Goal: Complete application form

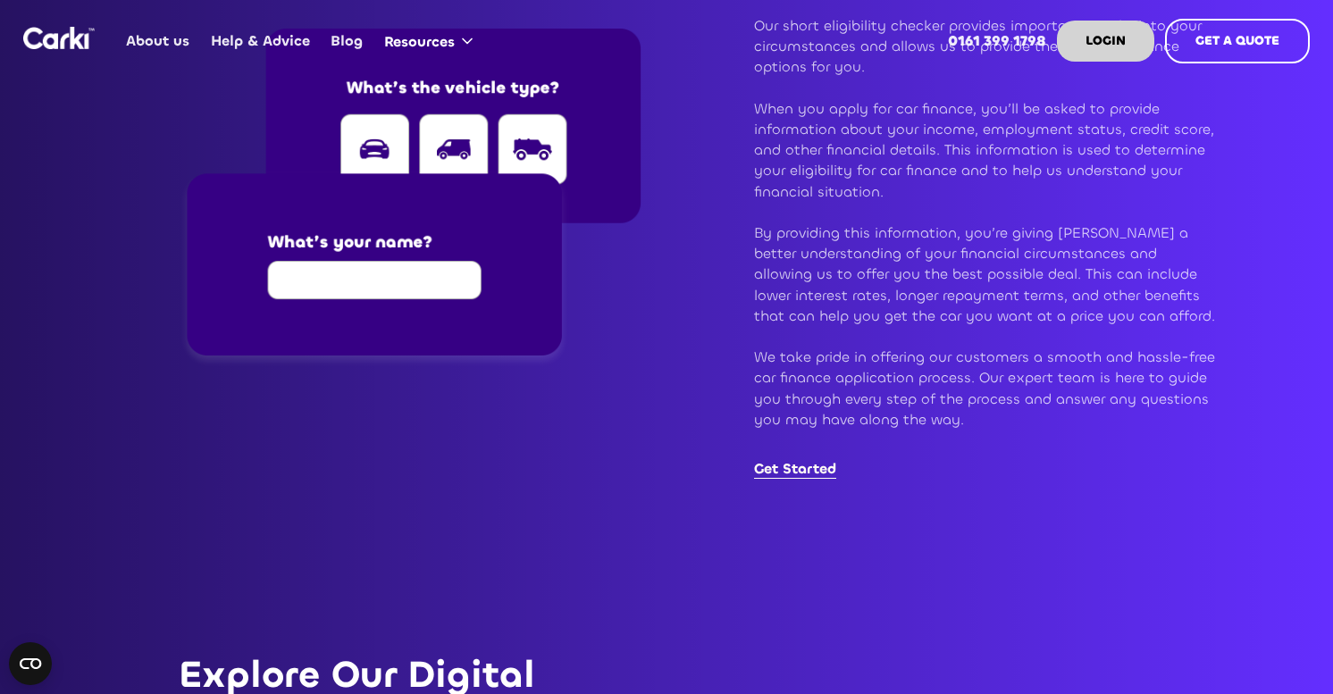
scroll to position [2272, 0]
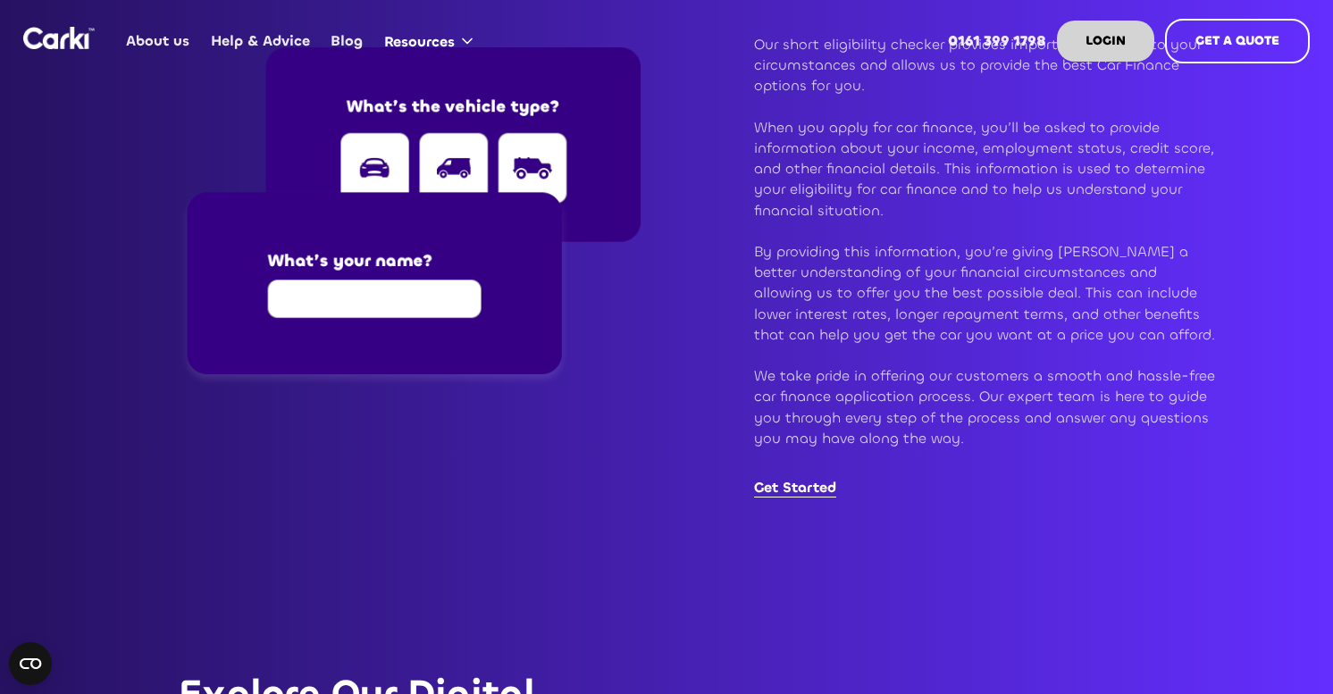
click at [440, 297] on img at bounding box center [410, 217] width 463 height 340
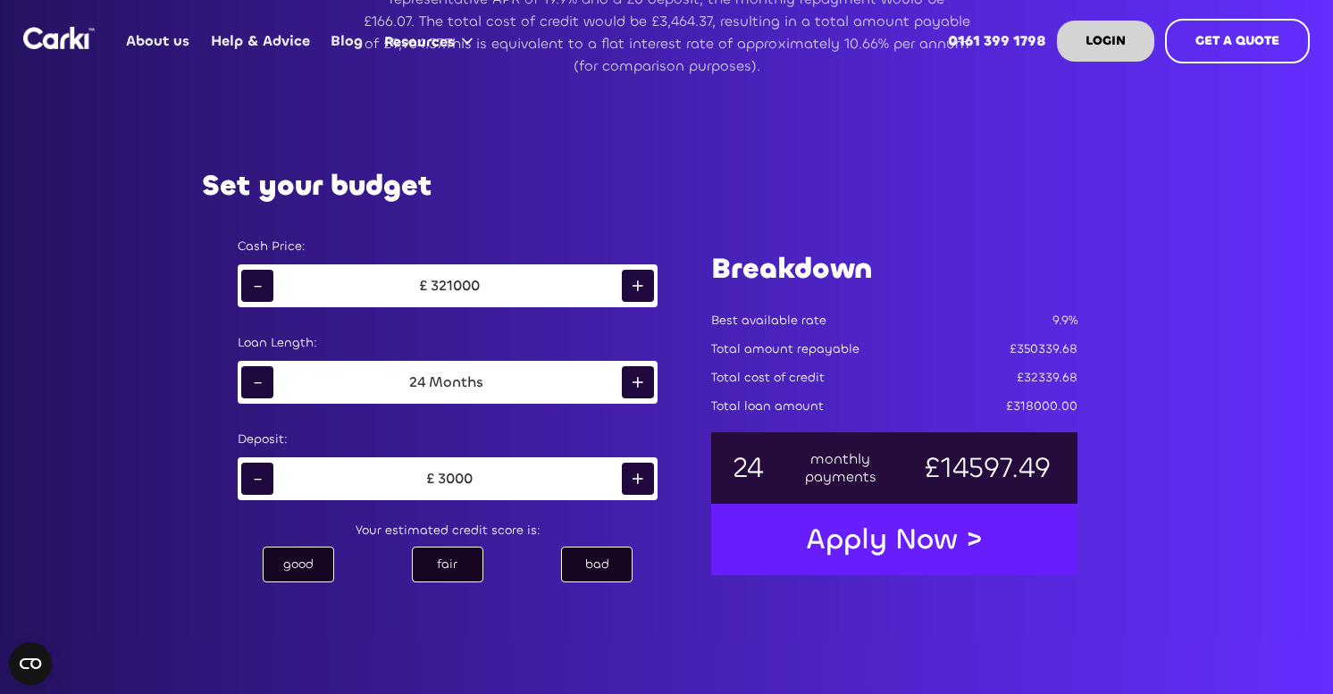
scroll to position [910, 0]
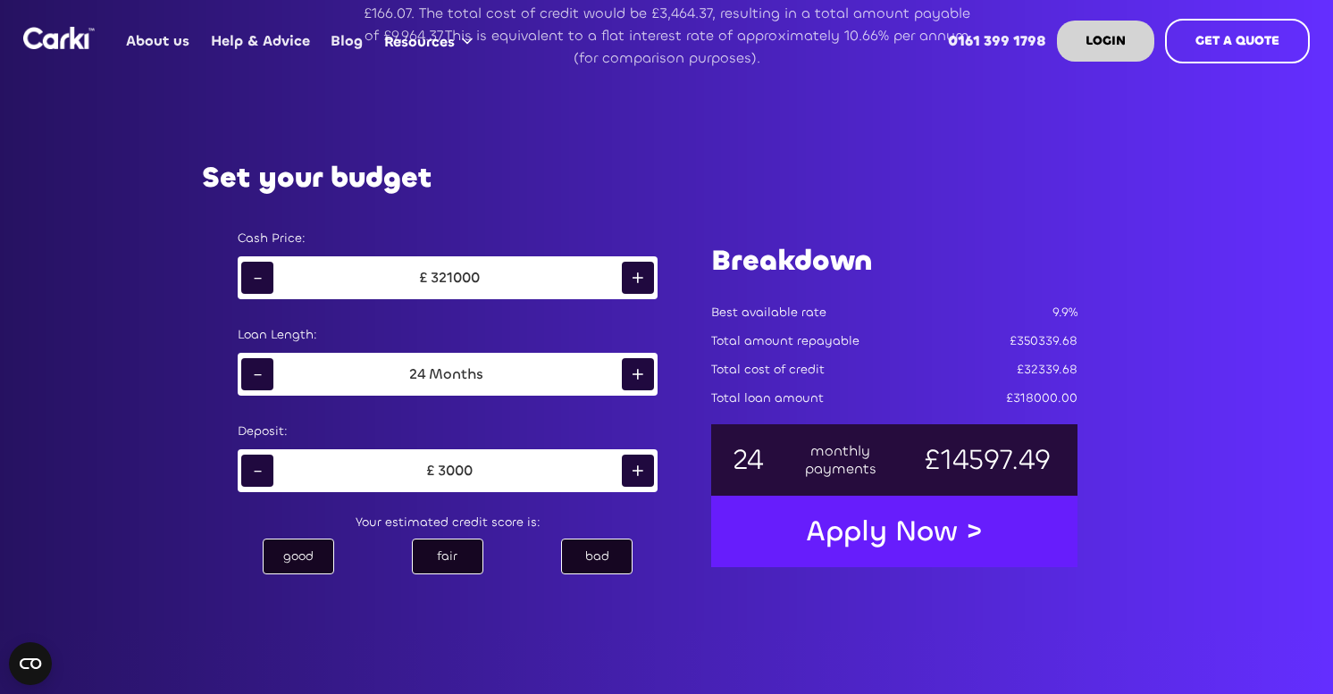
click at [652, 282] on div "+" at bounding box center [638, 278] width 32 height 32
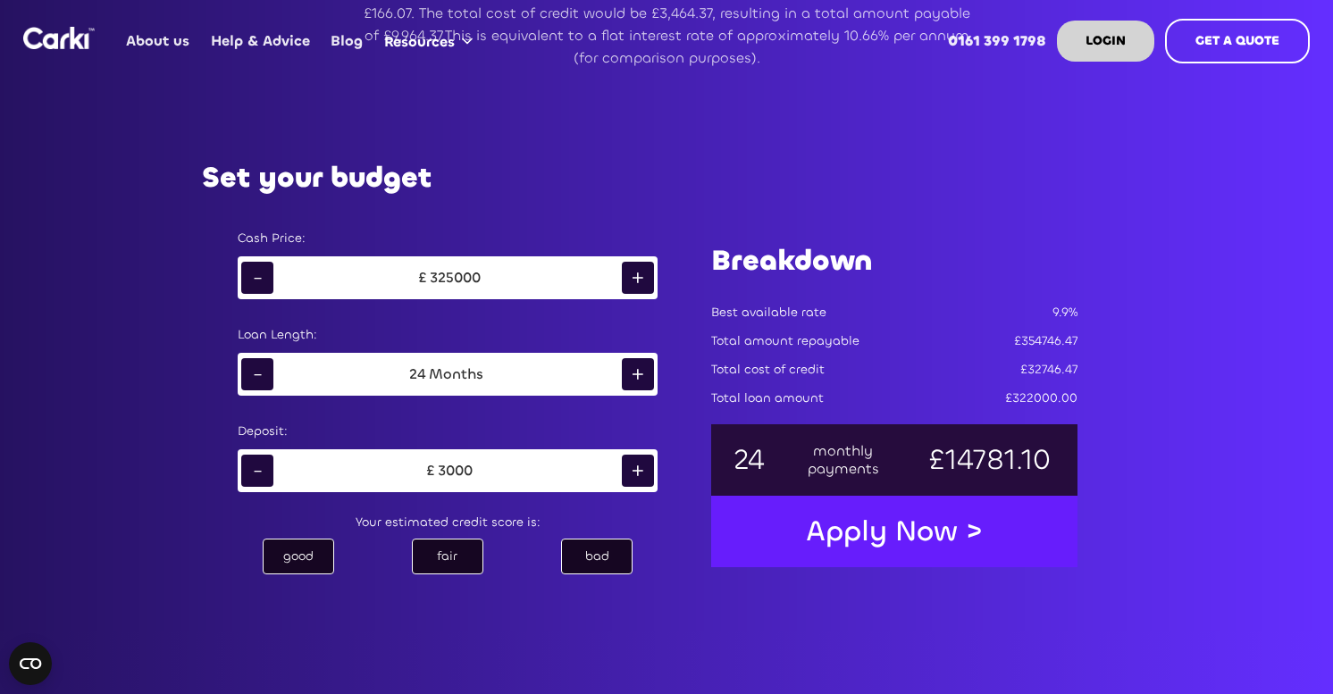
click at [652, 282] on div "+" at bounding box center [638, 278] width 32 height 32
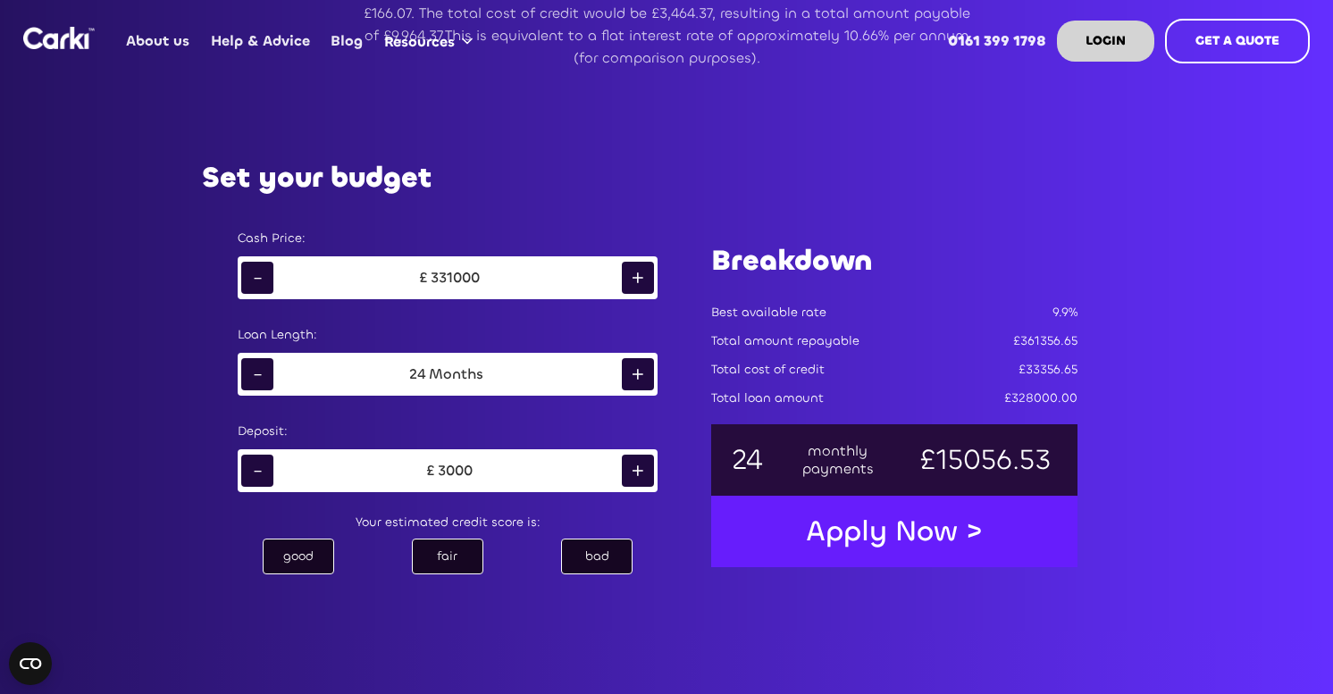
click at [652, 282] on div "+" at bounding box center [638, 278] width 32 height 32
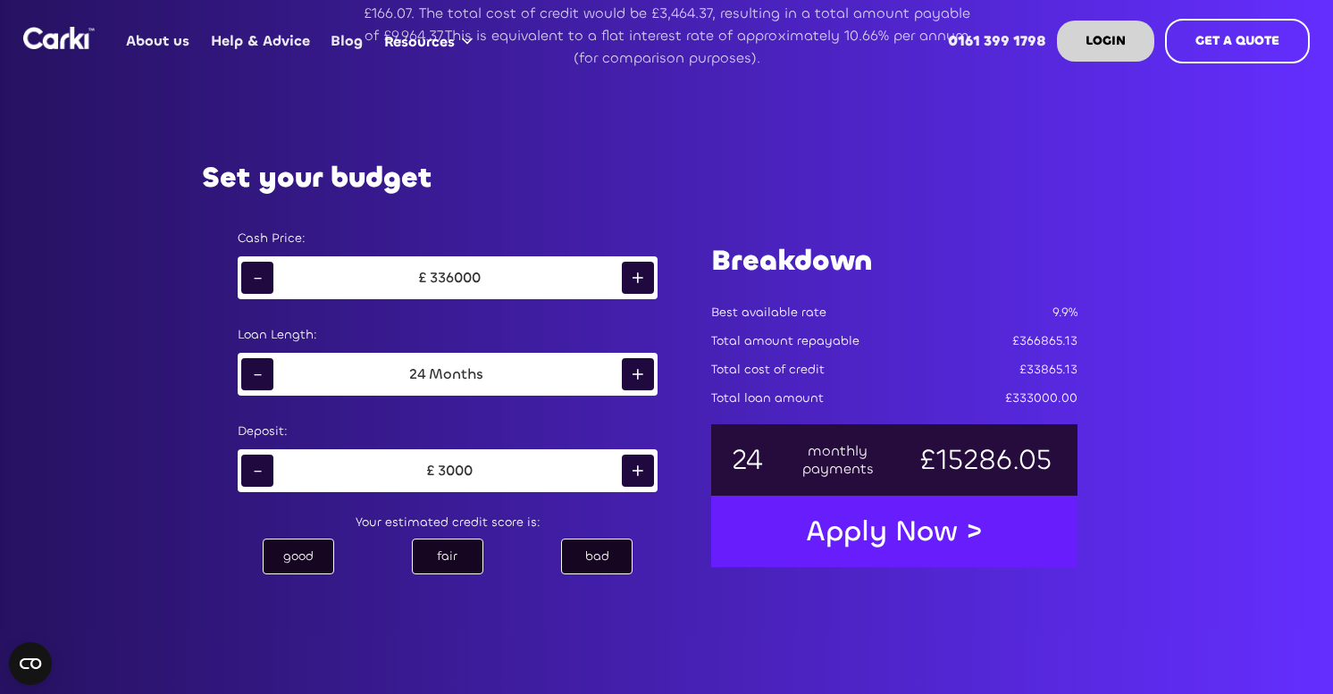
click at [652, 282] on div "+" at bounding box center [638, 278] width 32 height 32
click at [605, 553] on div "bad" at bounding box center [596, 557] width 71 height 36
click at [437, 558] on div "fair" at bounding box center [447, 557] width 71 height 36
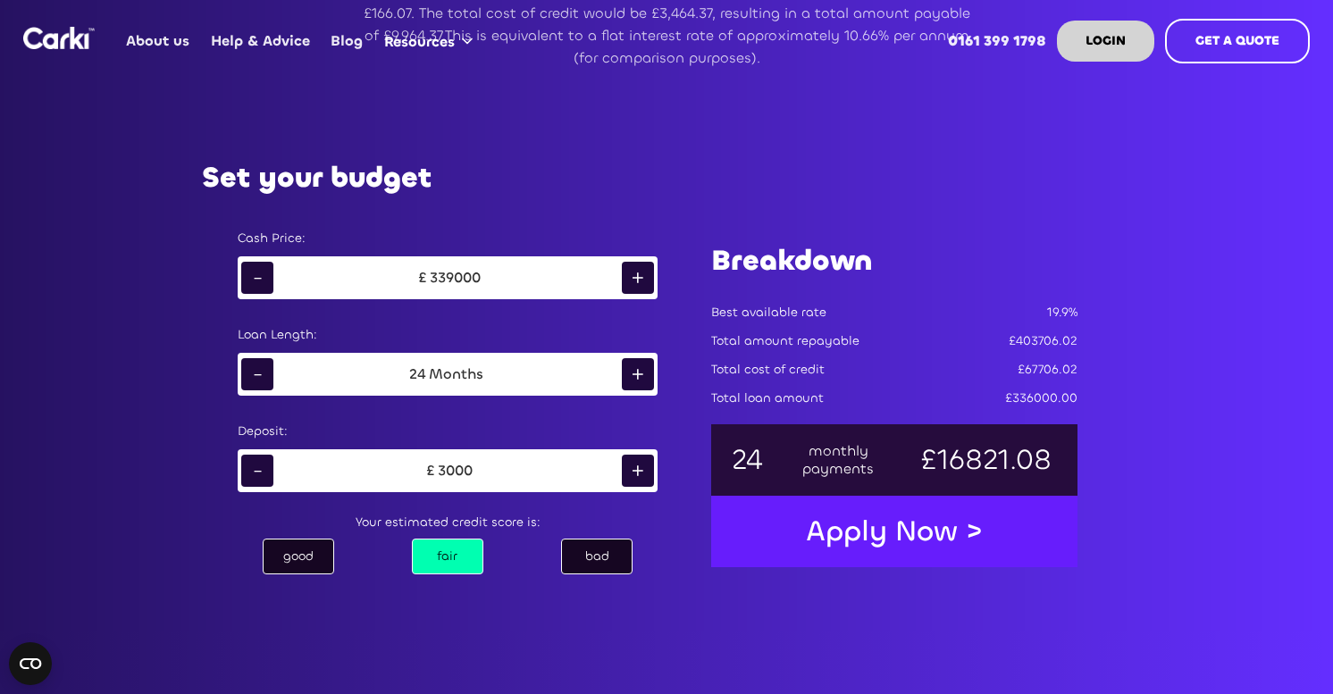
click at [305, 550] on div "good" at bounding box center [298, 557] width 71 height 36
click at [632, 279] on div "+" at bounding box center [638, 278] width 32 height 32
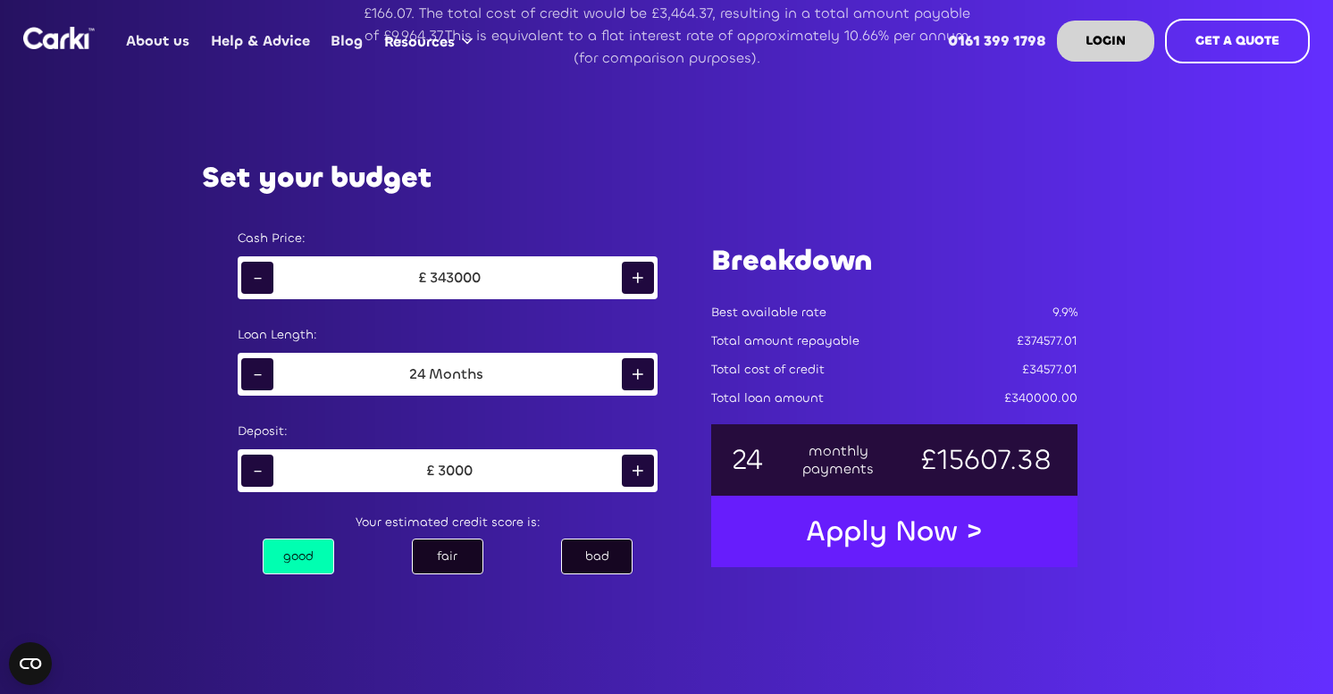
click at [632, 279] on div "+" at bounding box center [638, 278] width 32 height 32
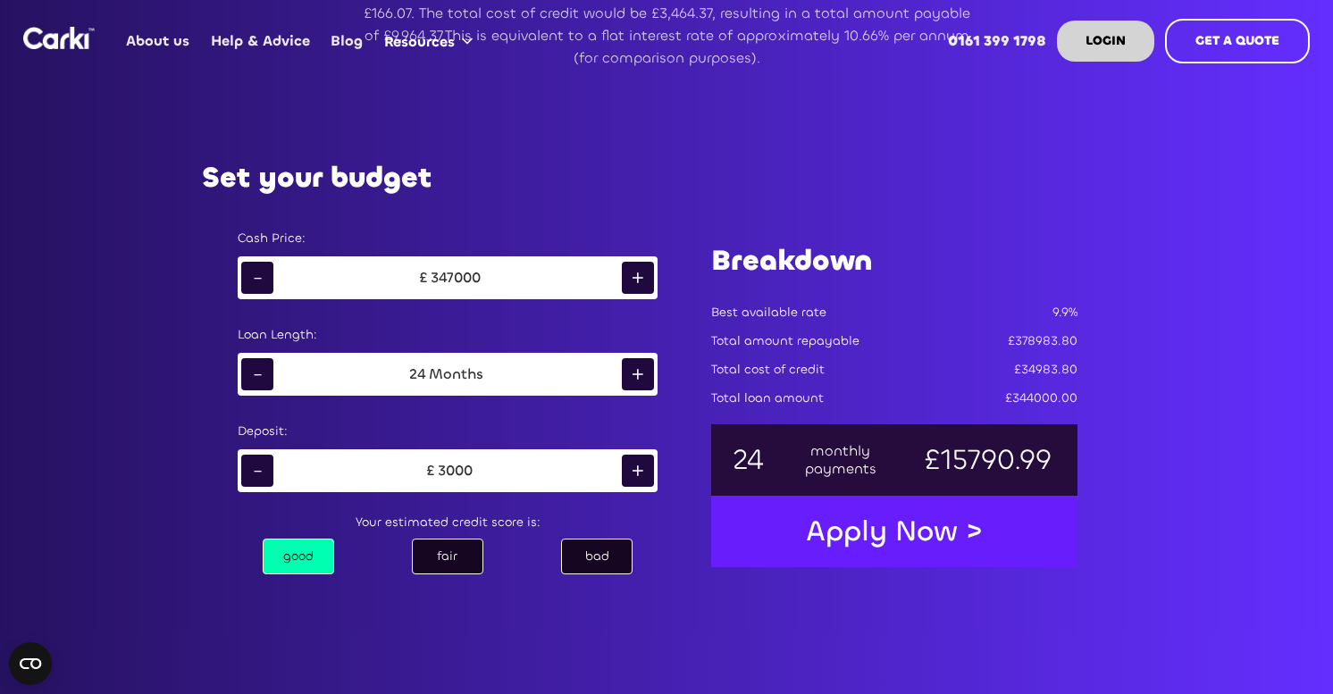
click at [632, 279] on div "+" at bounding box center [638, 278] width 32 height 32
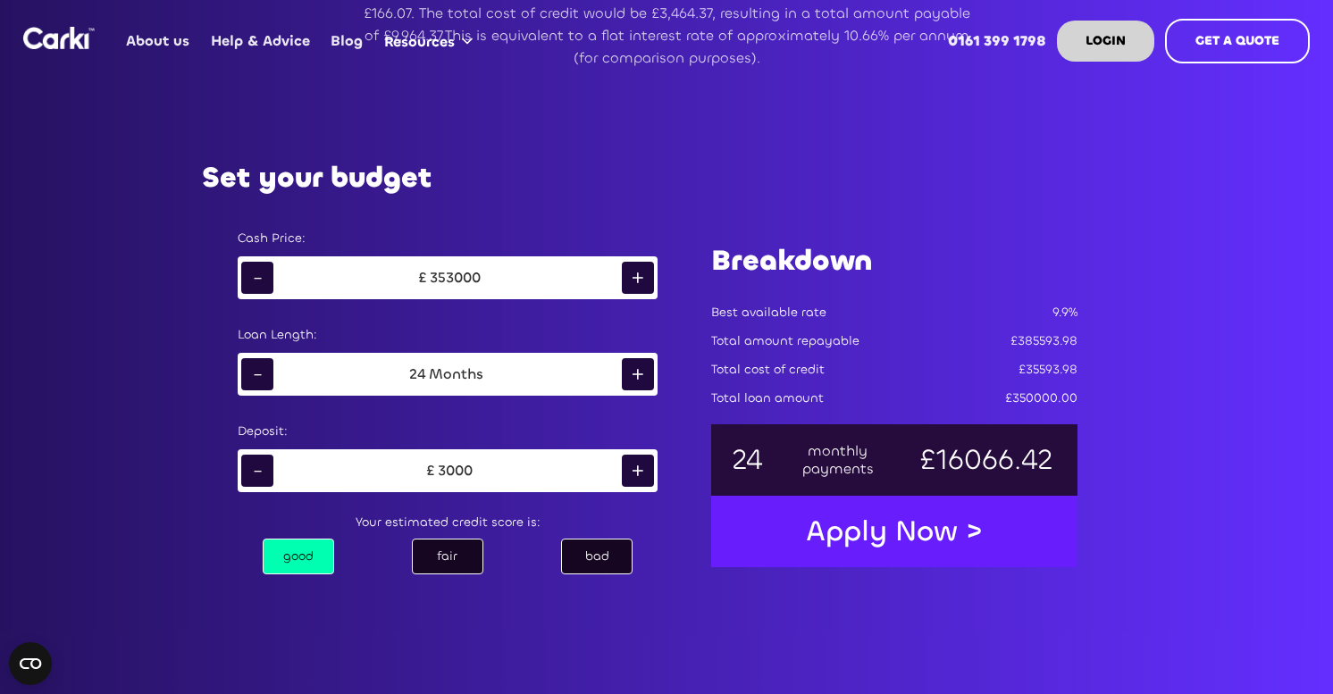
click at [632, 279] on div "+" at bounding box center [638, 278] width 32 height 32
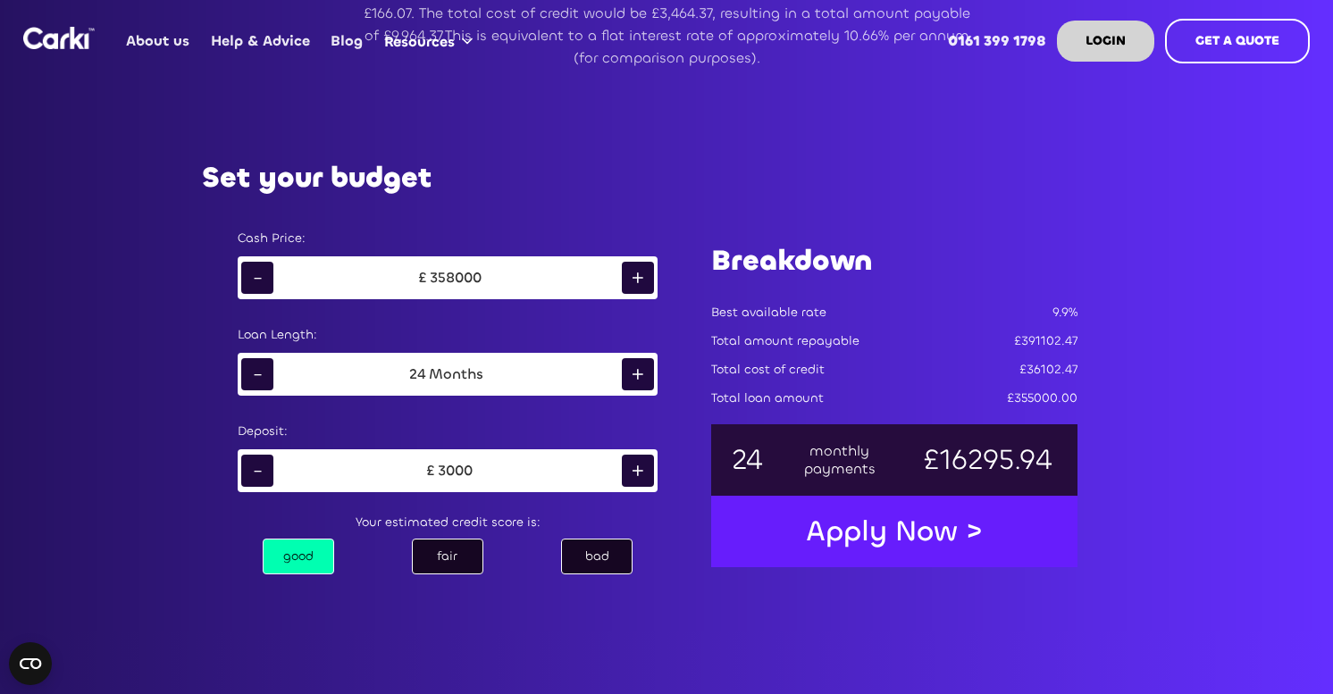
click at [632, 279] on div "+" at bounding box center [638, 278] width 32 height 32
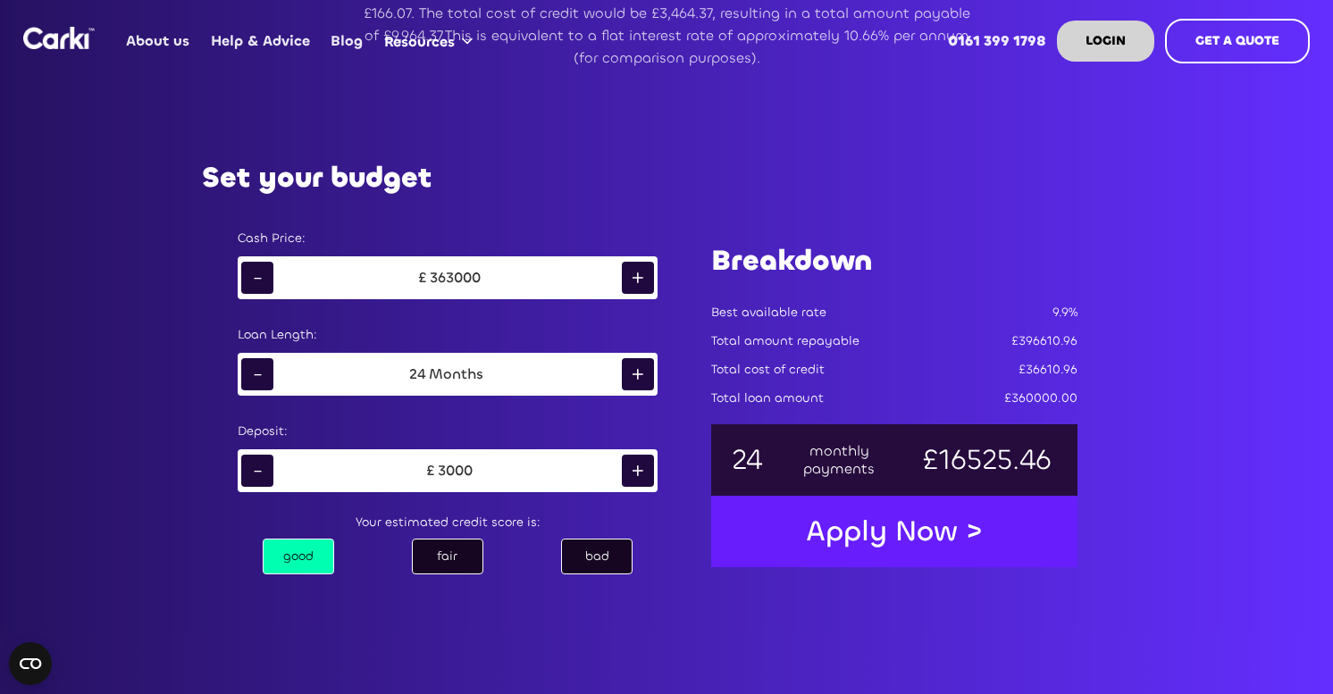
click at [632, 279] on div "+" at bounding box center [638, 278] width 32 height 32
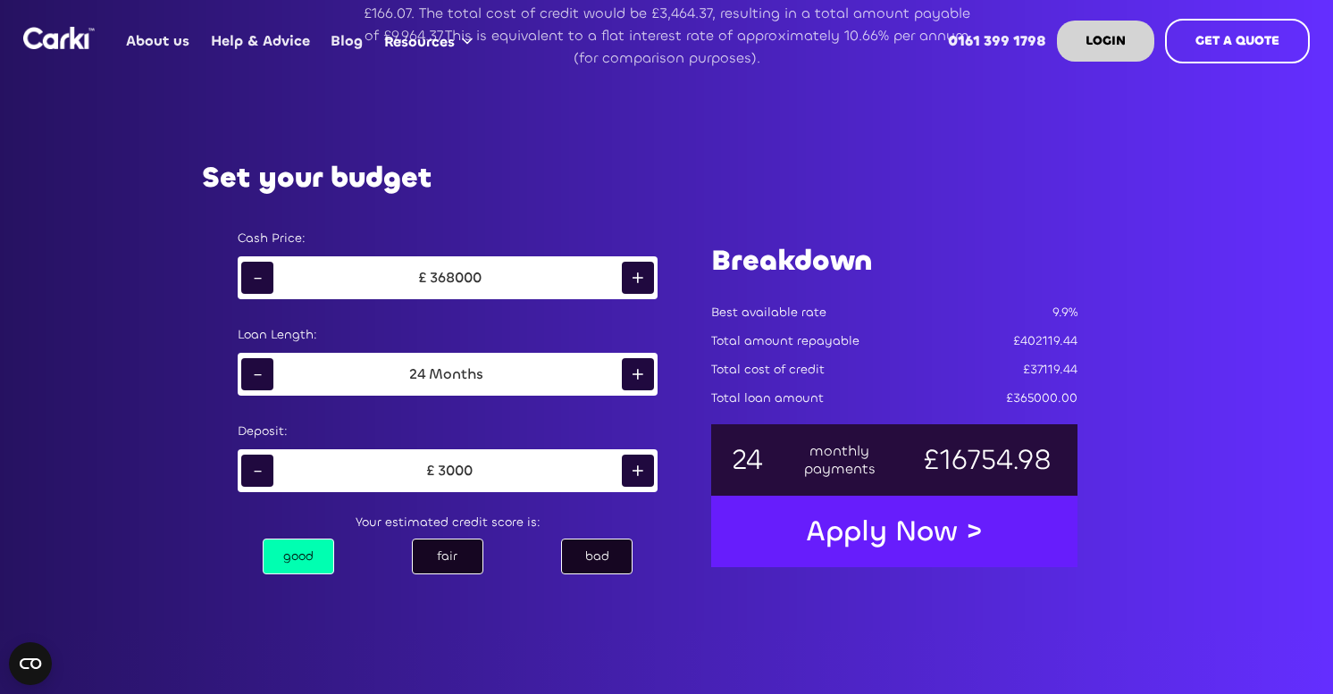
click at [632, 279] on div "+" at bounding box center [638, 278] width 32 height 32
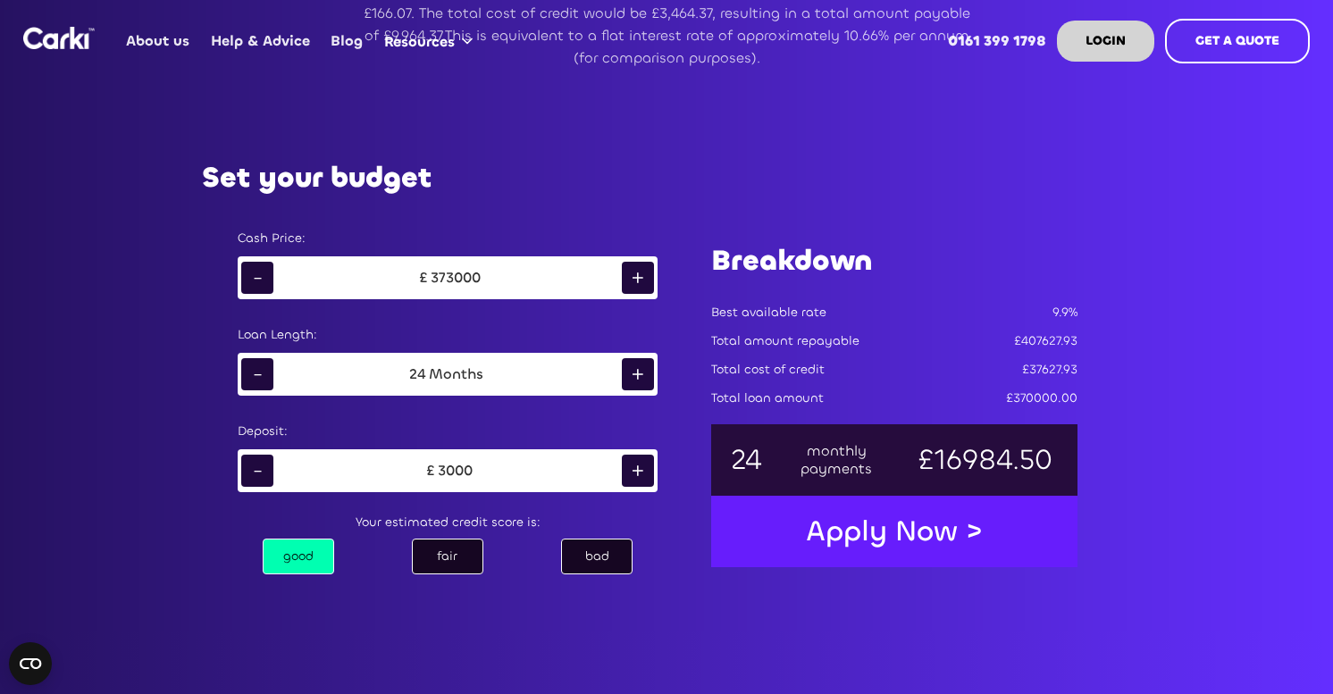
click at [632, 279] on div "+" at bounding box center [638, 278] width 32 height 32
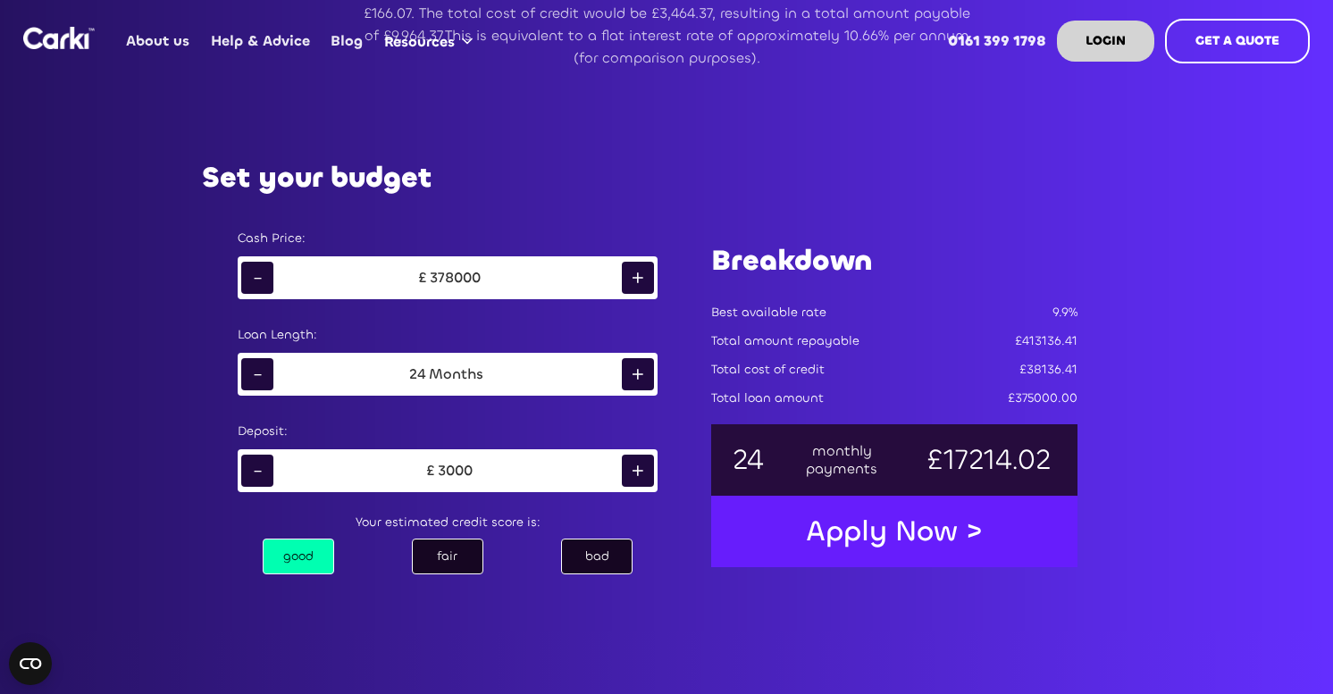
click at [632, 279] on div "+" at bounding box center [638, 278] width 32 height 32
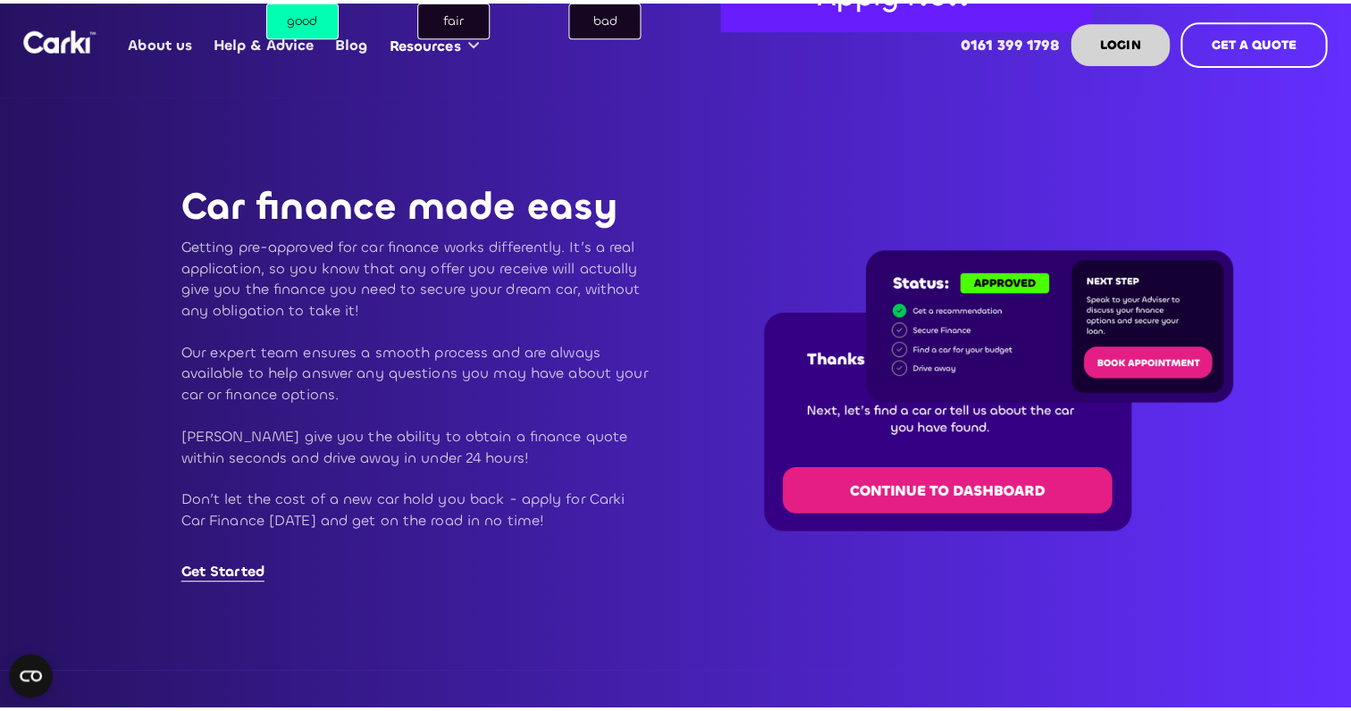
scroll to position [1465, 0]
